Goal: Information Seeking & Learning: Learn about a topic

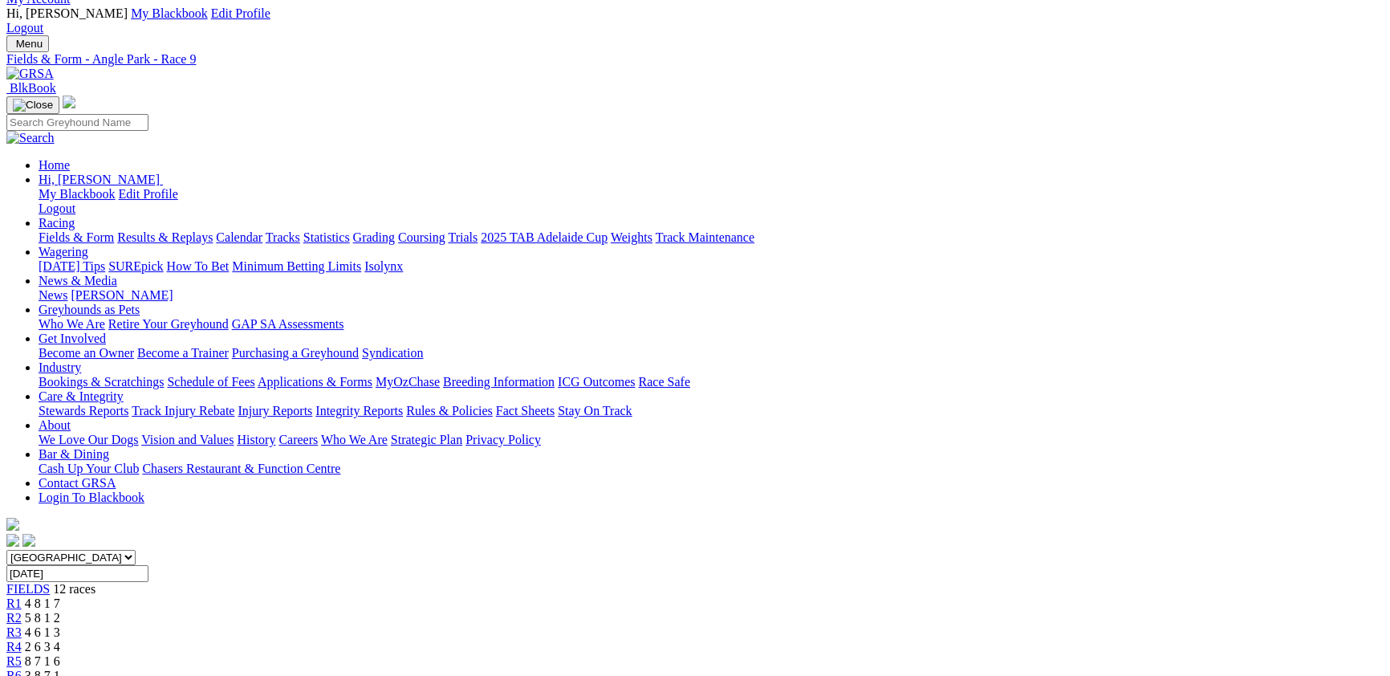
scroll to position [87, 0]
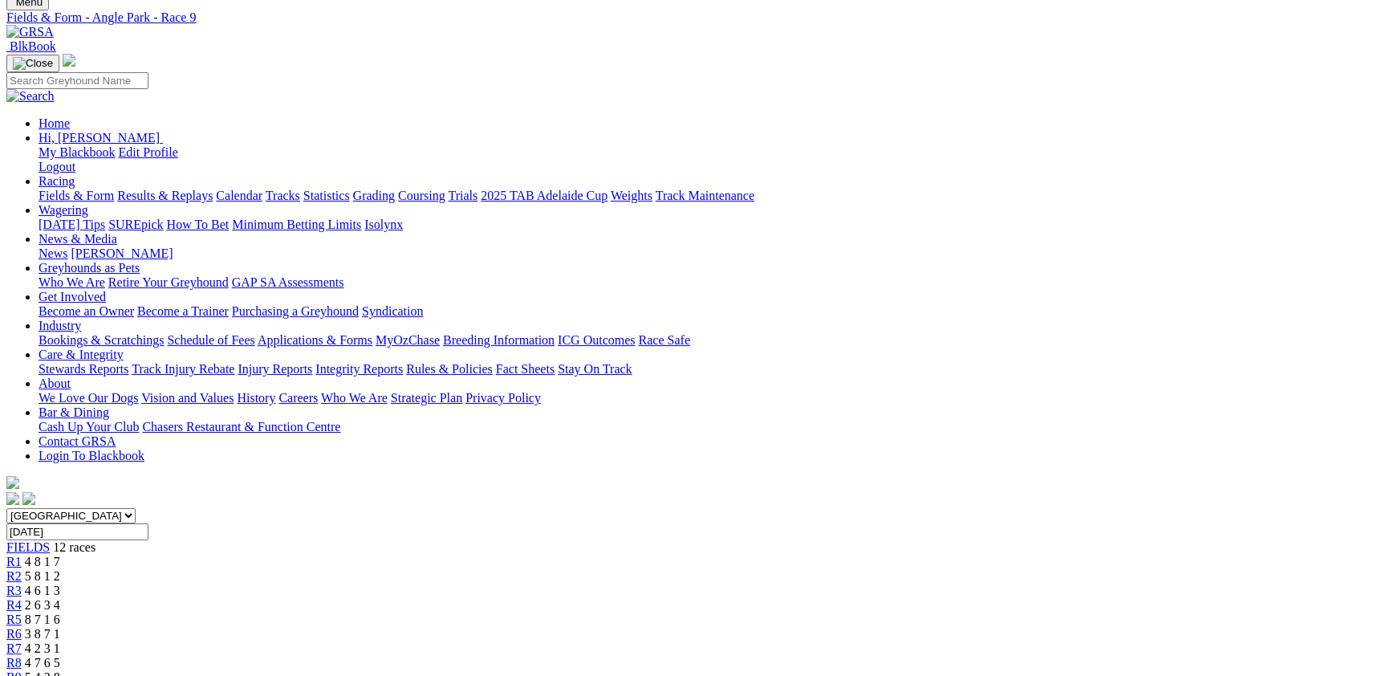
click at [340, 555] on div "R1 4 8 1 7" at bounding box center [694, 562] width 1377 height 14
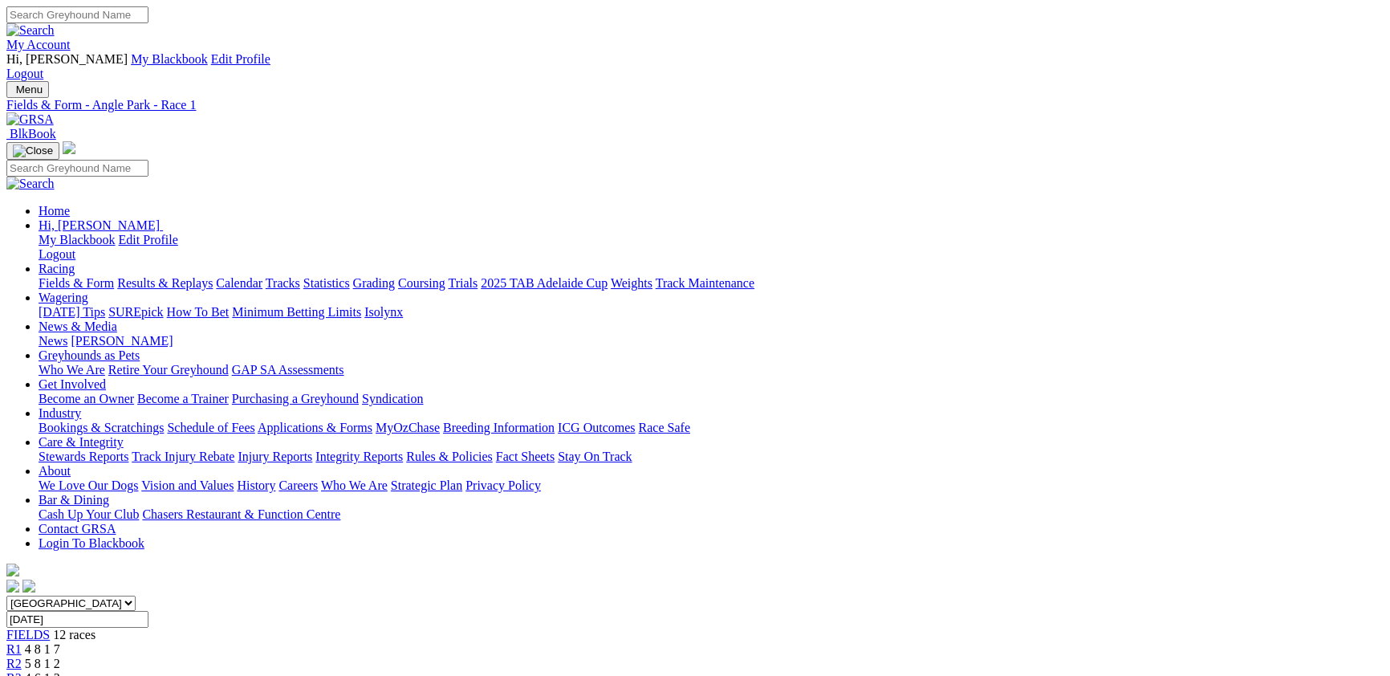
click at [22, 671] on link "R3" at bounding box center [13, 678] width 15 height 14
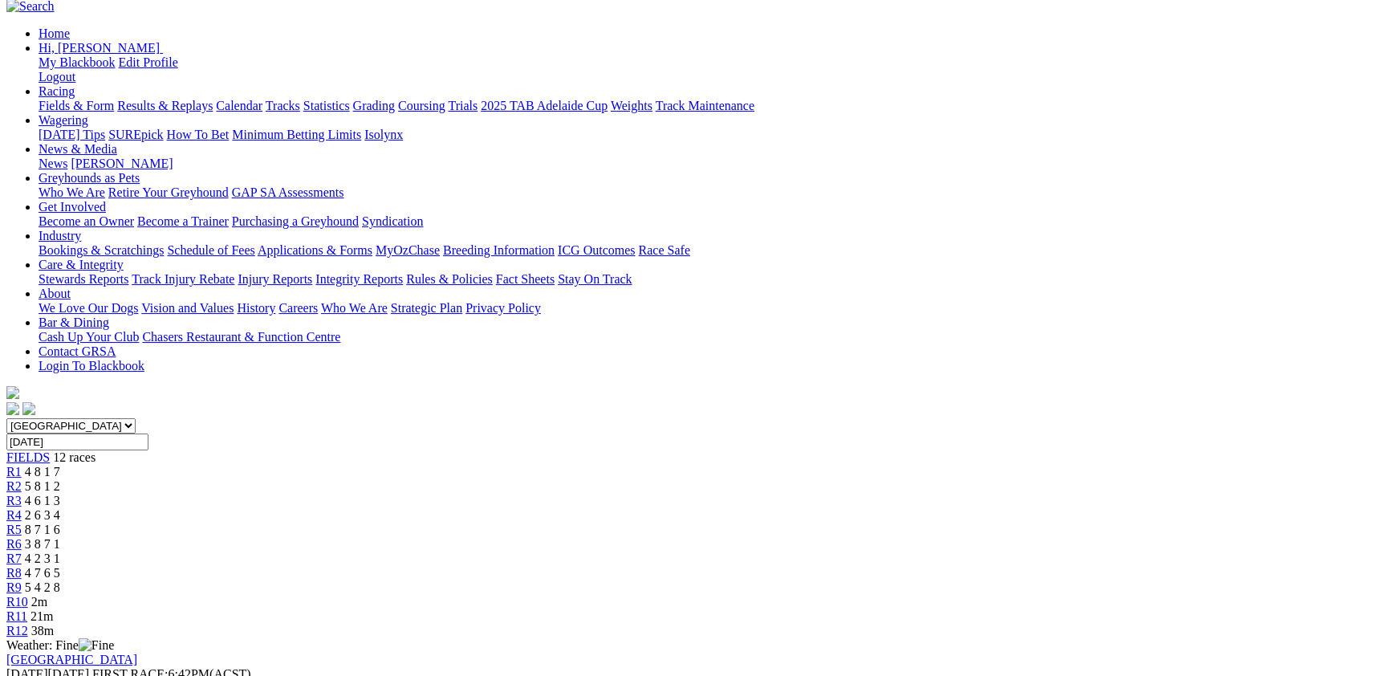
scroll to position [175, 0]
click at [642, 525] on div "R5 8 7 1 6" at bounding box center [694, 532] width 1377 height 14
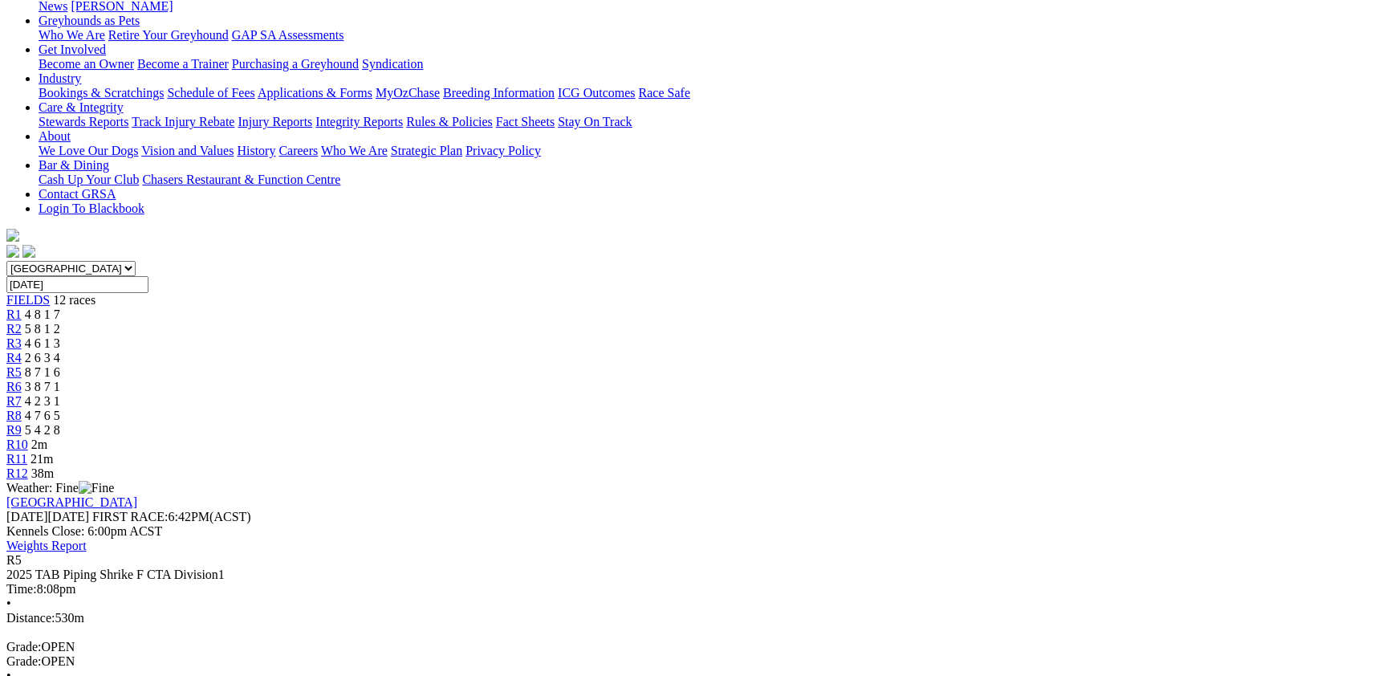
scroll to position [175, 0]
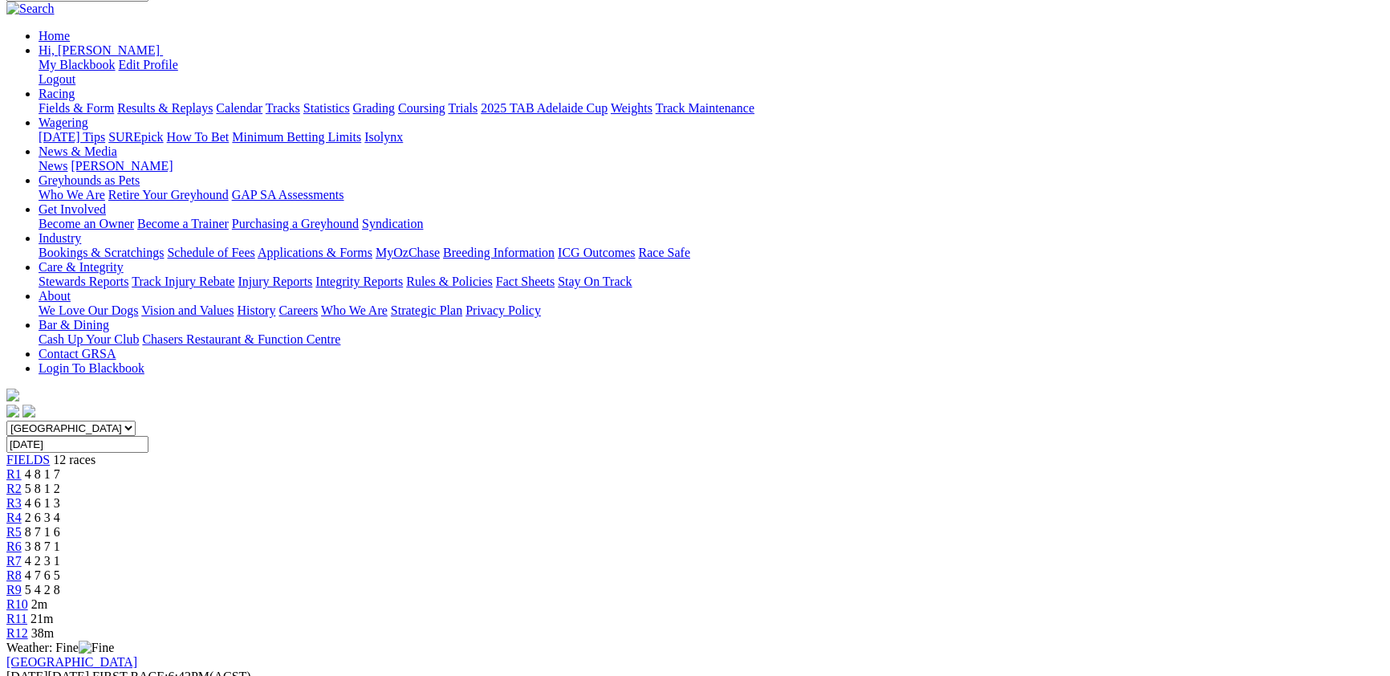
click at [60, 539] on span "3 8 7 1" at bounding box center [42, 546] width 35 height 14
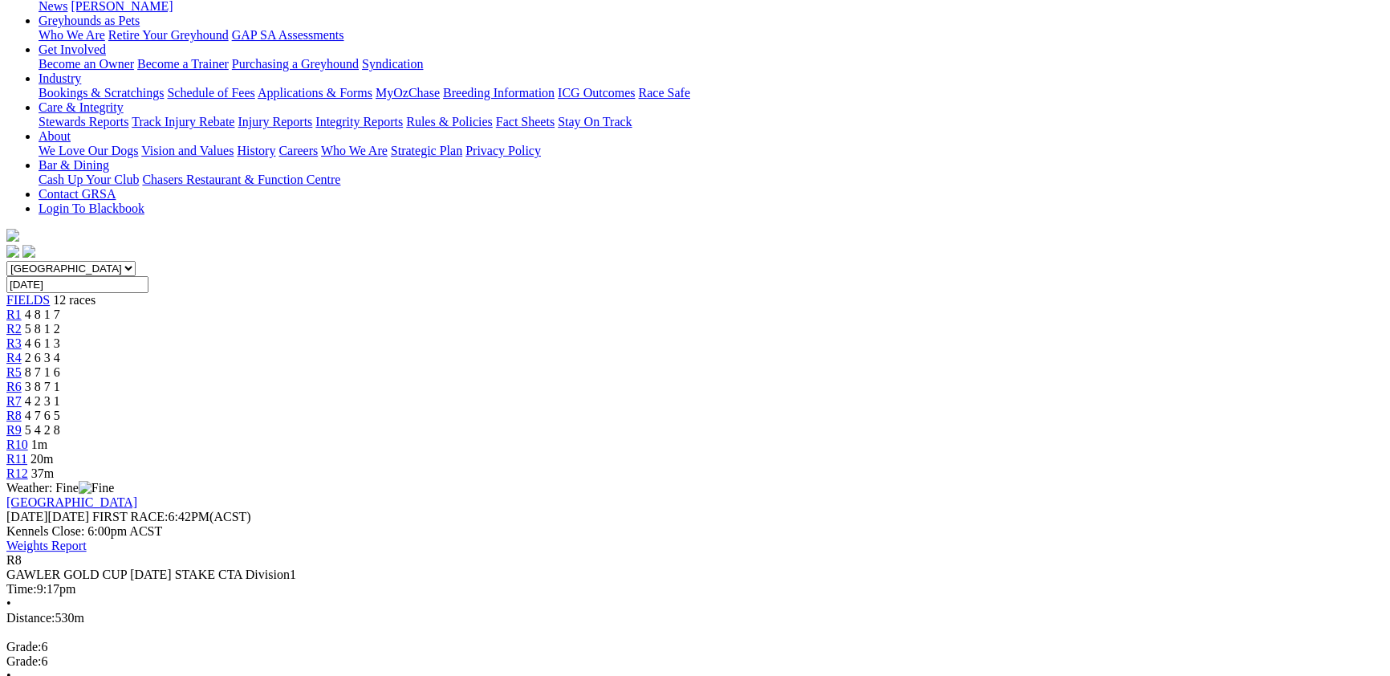
scroll to position [175, 0]
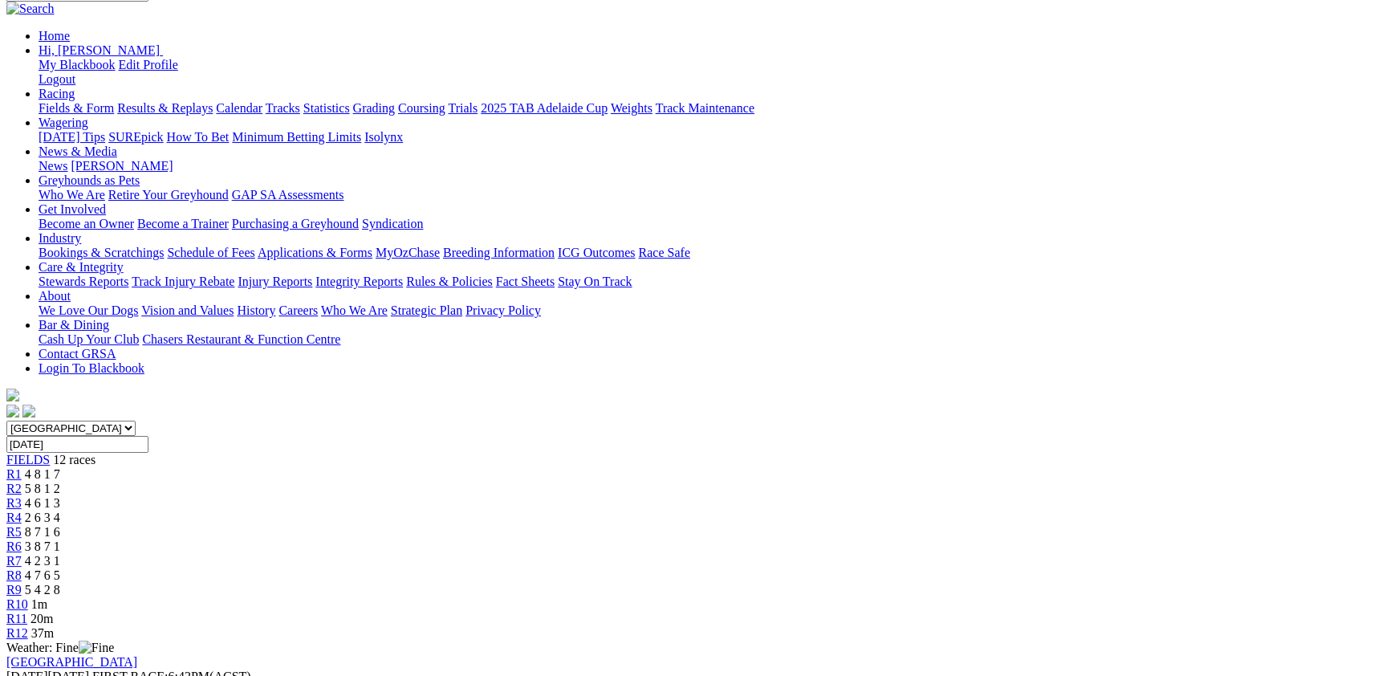
click at [60, 583] on span "5 4 2 8" at bounding box center [42, 590] width 35 height 14
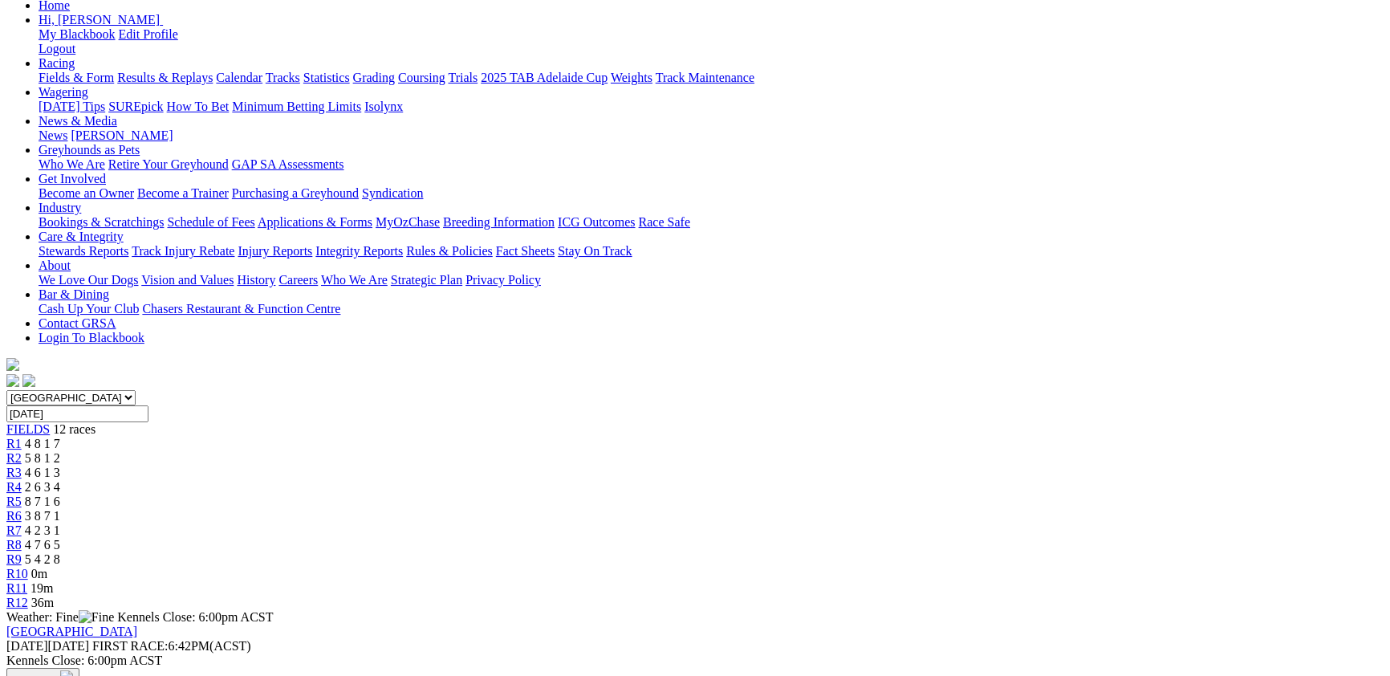
scroll to position [175, 0]
